Goal: Task Accomplishment & Management: Use online tool/utility

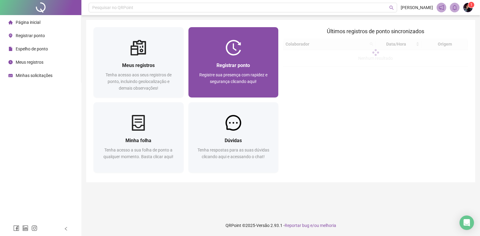
click at [244, 90] on div "Registre sua presença com rapidez e segurança clicando aqui!" at bounding box center [234, 81] width 76 height 20
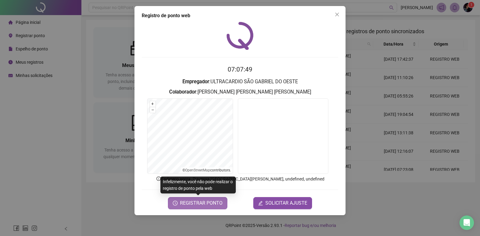
click at [211, 203] on span "REGISTRAR PONTO" at bounding box center [201, 202] width 43 height 7
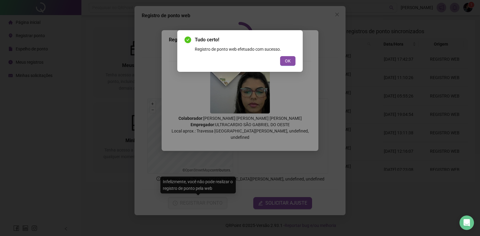
click at [293, 72] on div "Tudo certo! Registro de ponto web efetuado com sucesso. OK" at bounding box center [240, 118] width 480 height 236
click at [286, 57] on button "OK" at bounding box center [287, 61] width 15 height 10
